Goal: Information Seeking & Learning: Learn about a topic

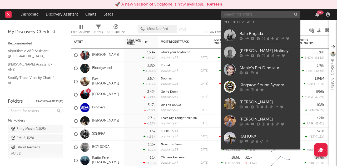
click at [227, 12] on input "text" at bounding box center [260, 14] width 79 height 7
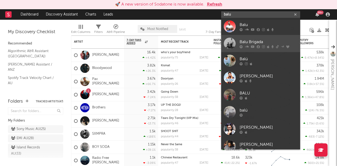
type input "balu"
click at [257, 44] on div "Balu Brigada" at bounding box center [269, 42] width 58 height 6
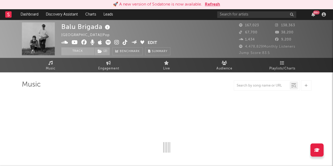
select select "6m"
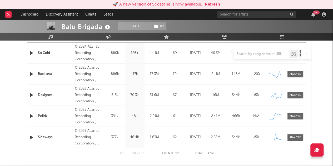
scroll to position [239, 0]
